Goal: Check status: Check status

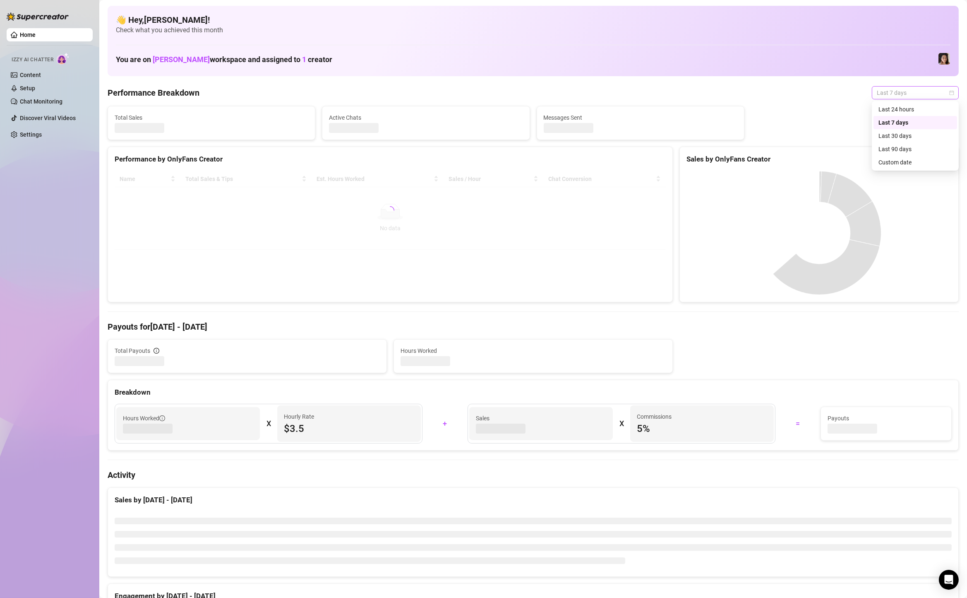
click at [891, 91] on span "Last 7 days" at bounding box center [915, 92] width 77 height 12
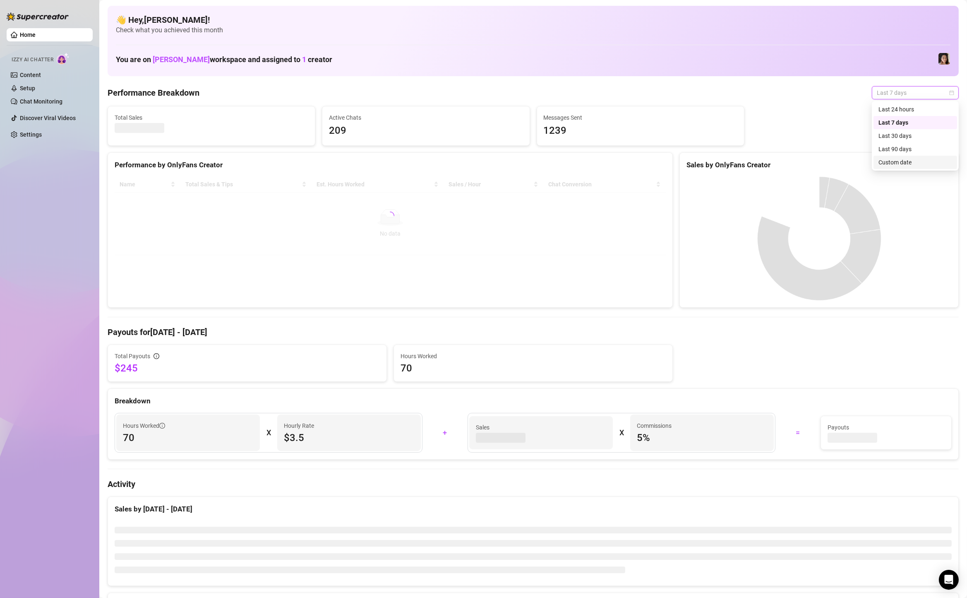
click at [893, 163] on div "Custom date" at bounding box center [916, 162] width 74 height 9
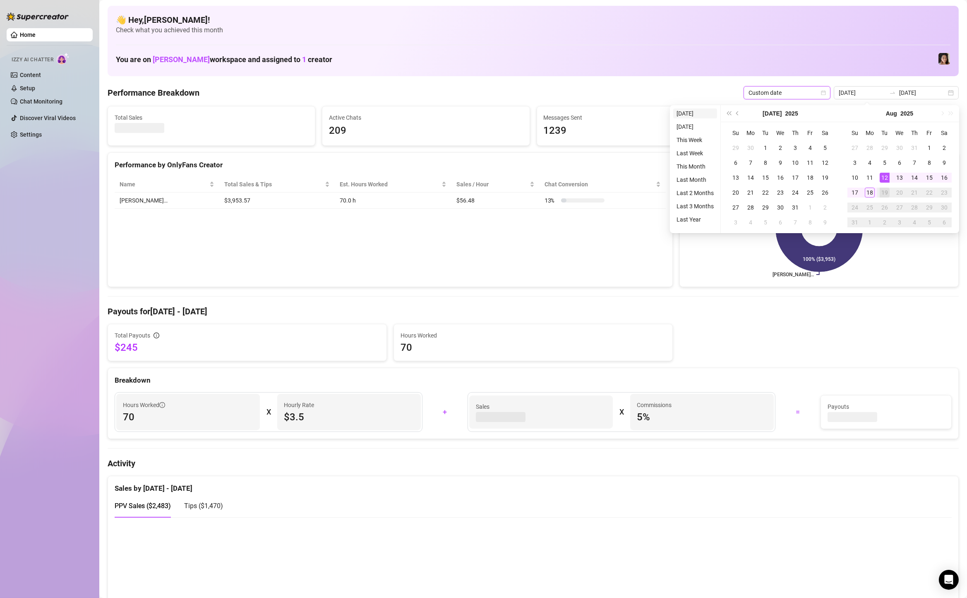
type input "[DATE]"
click at [705, 112] on li "[DATE]" at bounding box center [695, 113] width 44 height 10
type input "[DATE]"
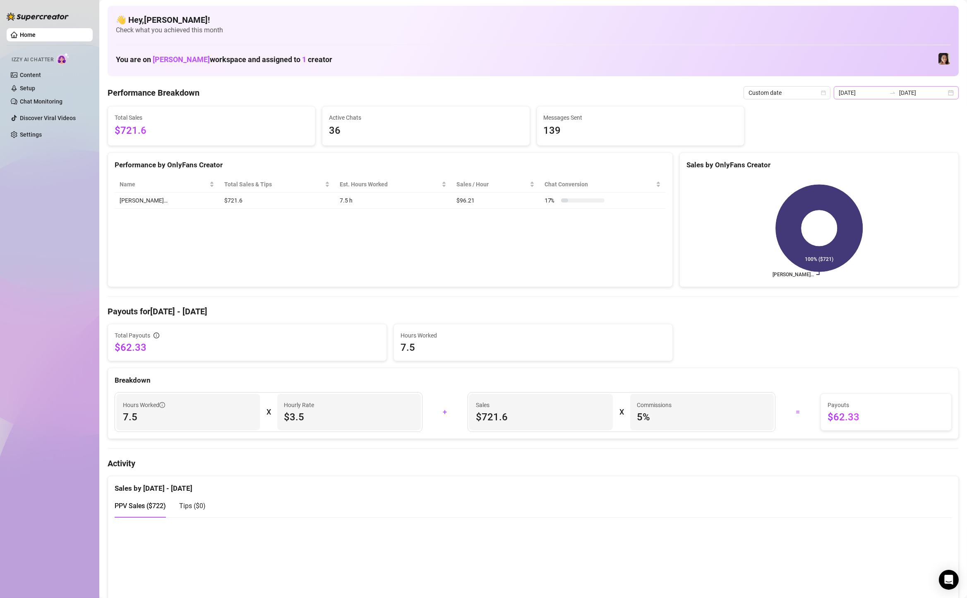
click at [956, 89] on div "[DATE] [DATE]" at bounding box center [896, 92] width 125 height 13
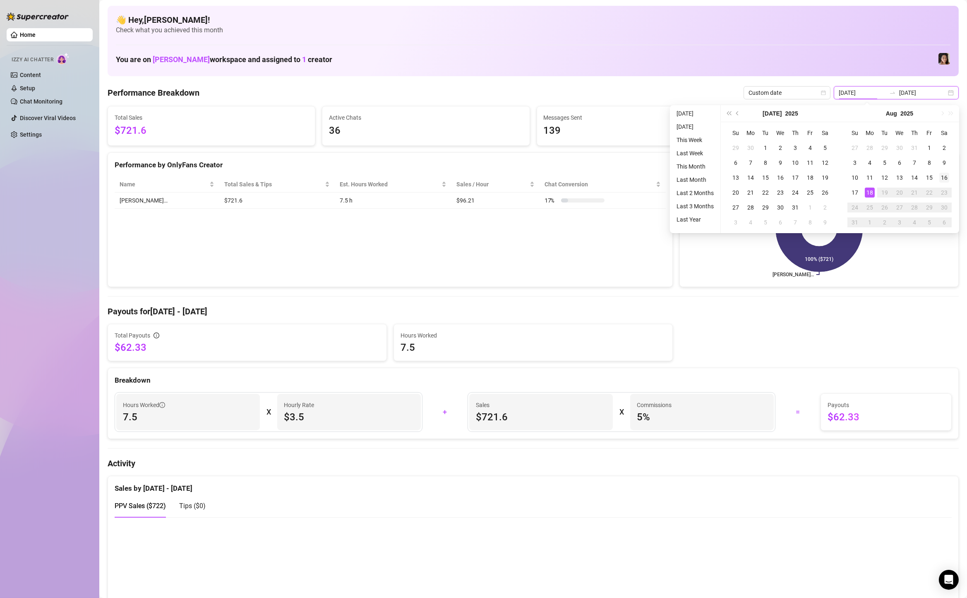
type input "[DATE]"
click at [946, 177] on div "16" at bounding box center [944, 178] width 10 height 10
type input "[DATE]"
click at [869, 194] on div "18" at bounding box center [870, 192] width 10 height 10
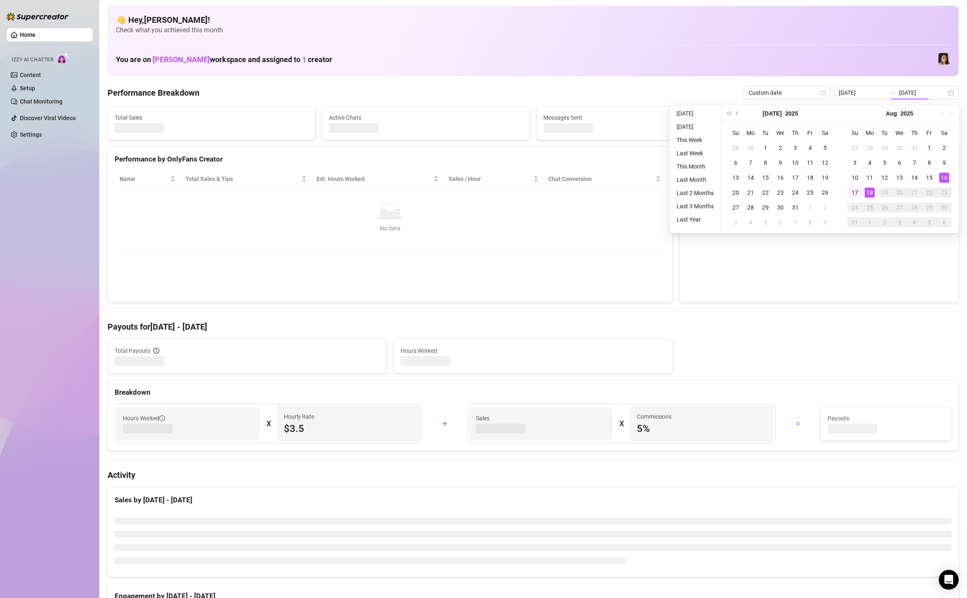
type input "[DATE]"
